Goal: Information Seeking & Learning: Learn about a topic

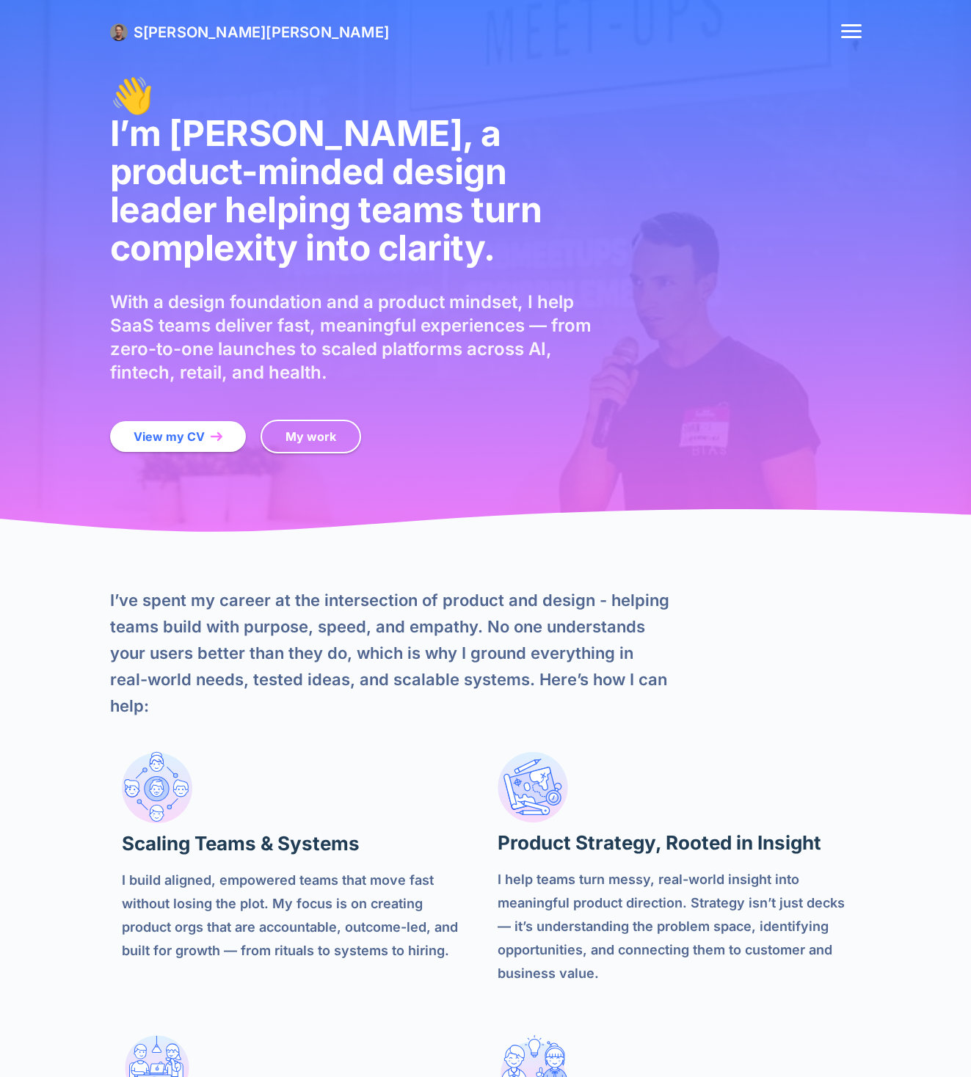
click at [742, 553] on section "I’ve spent my career at the intersection of product and design - helping teams …" at bounding box center [485, 965] width 971 height 824
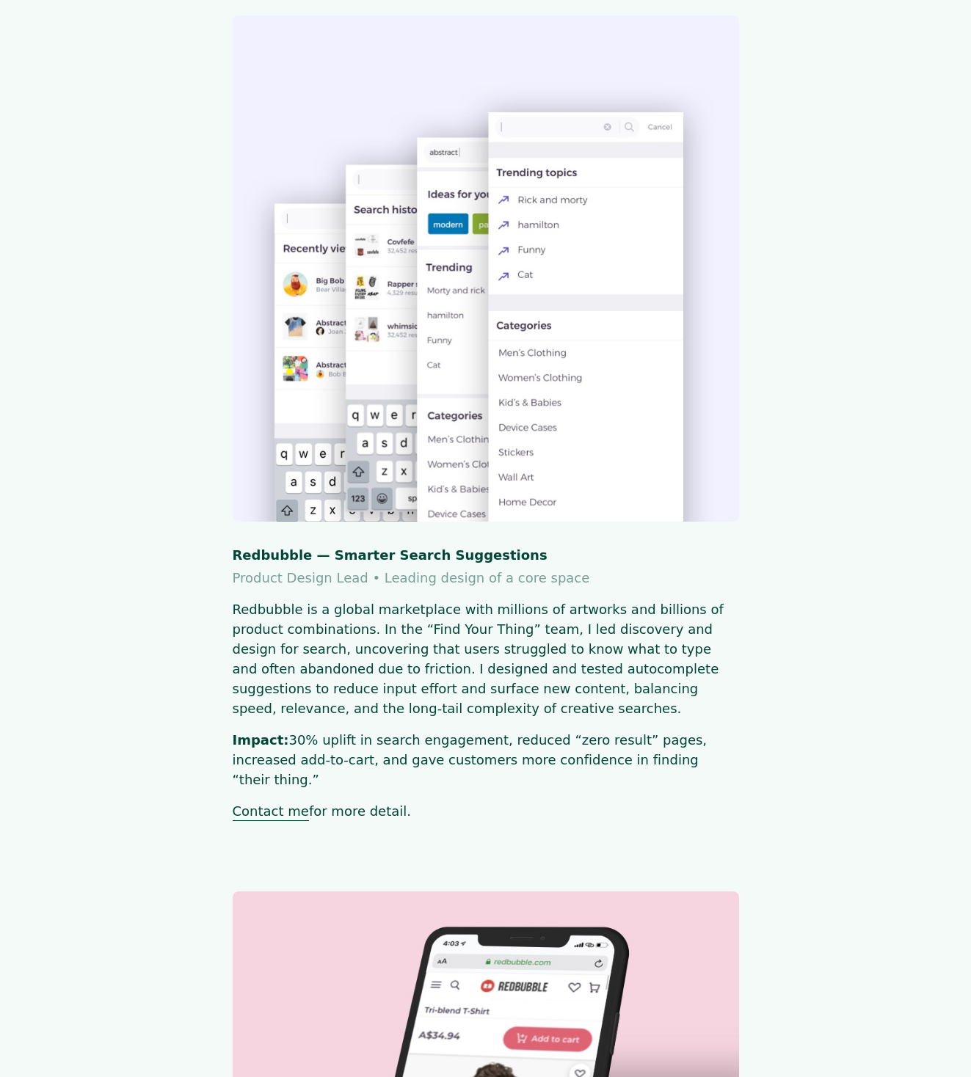
scroll to position [2992, 0]
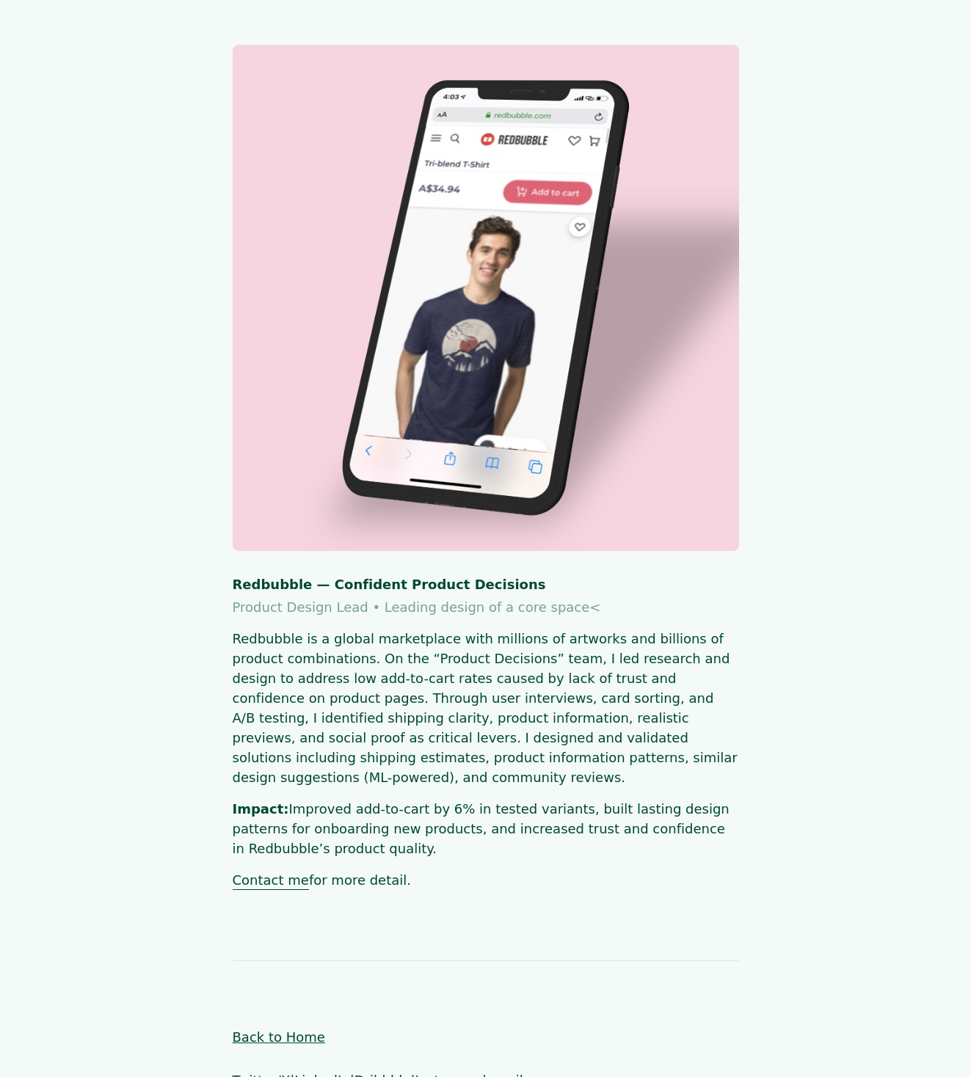
click at [287, 749] on link "Back to Home" at bounding box center [279, 1037] width 92 height 15
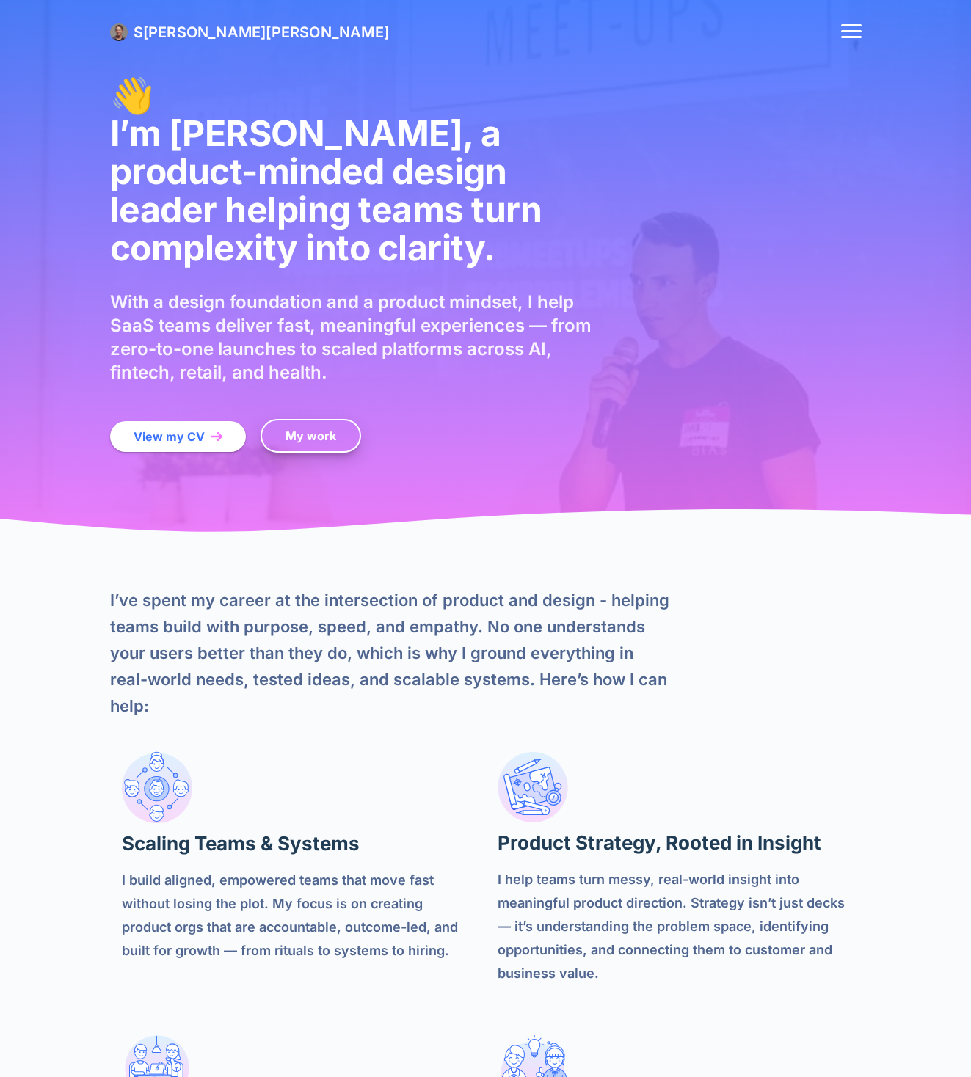
click at [314, 419] on link "My work" at bounding box center [311, 436] width 101 height 34
click at [179, 30] on span "[PERSON_NAME]" at bounding box center [204, 32] width 123 height 18
click at [857, 38] on button "website menu" at bounding box center [851, 32] width 21 height 16
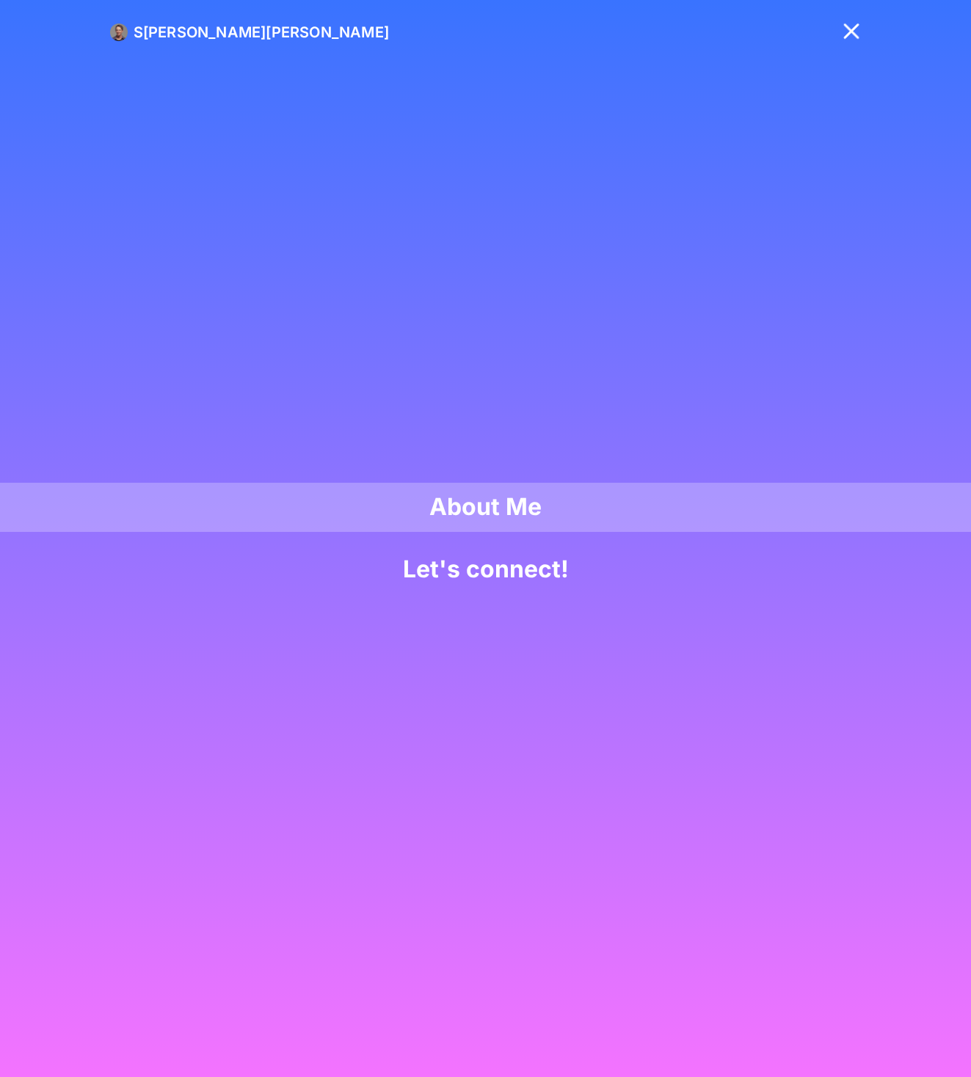
click at [500, 501] on link "About Me" at bounding box center [485, 507] width 971 height 49
